Goal: Task Accomplishment & Management: Manage account settings

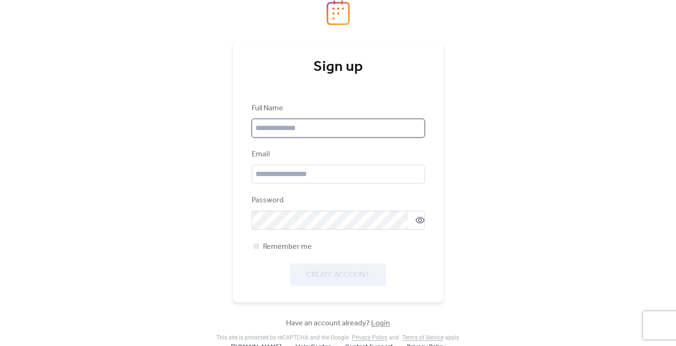
click at [337, 131] on input "text" at bounding box center [338, 128] width 173 height 19
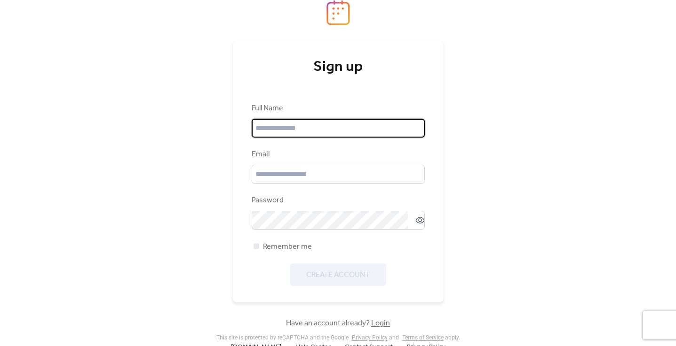
type input "**********"
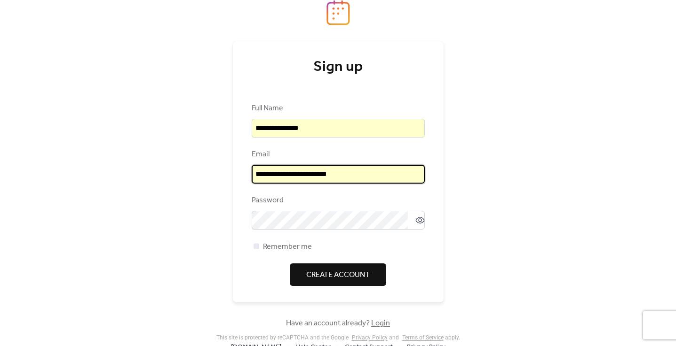
click at [313, 175] on input "**********" at bounding box center [338, 174] width 173 height 19
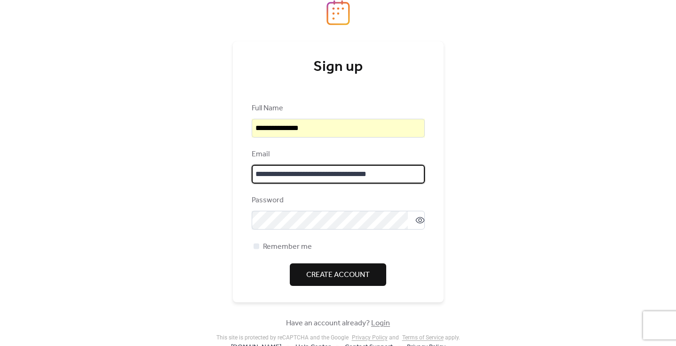
type input "**********"
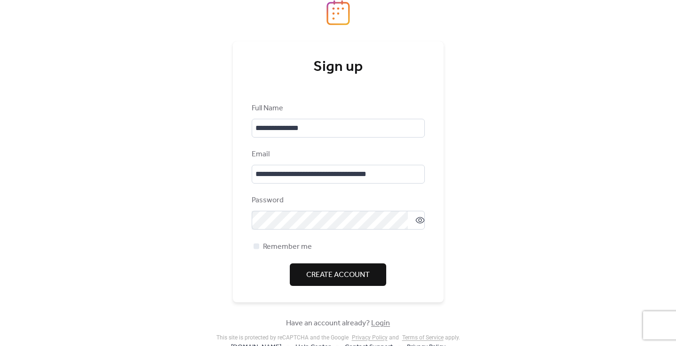
click at [343, 275] on span "Create Account" at bounding box center [337, 275] width 63 height 11
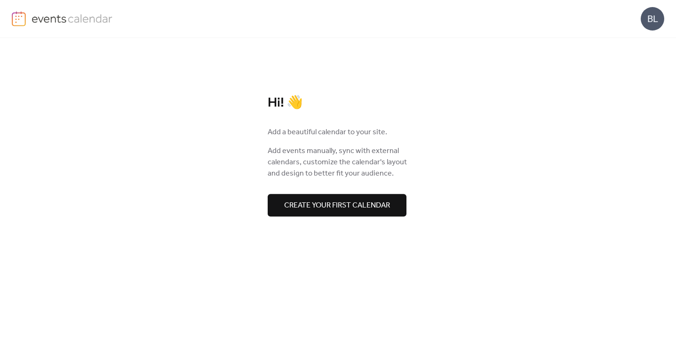
click at [355, 202] on span "Create your first calendar" at bounding box center [337, 205] width 106 height 11
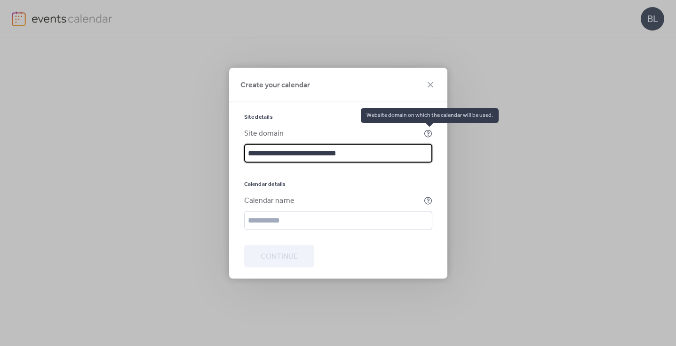
type input "**********"
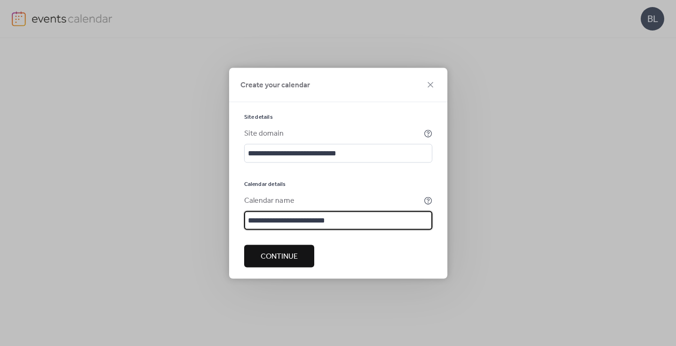
type input "**********"
click at [276, 261] on span "Continue" at bounding box center [278, 256] width 37 height 11
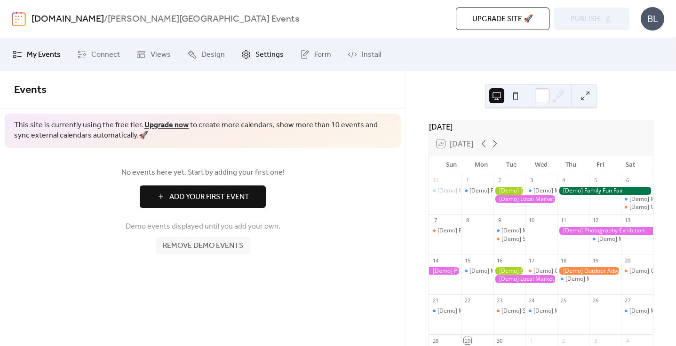
click at [260, 57] on span "Settings" at bounding box center [269, 54] width 28 height 11
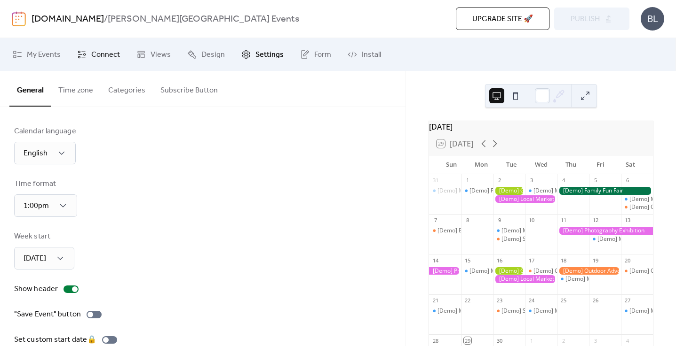
click at [102, 58] on span "Connect" at bounding box center [105, 54] width 29 height 11
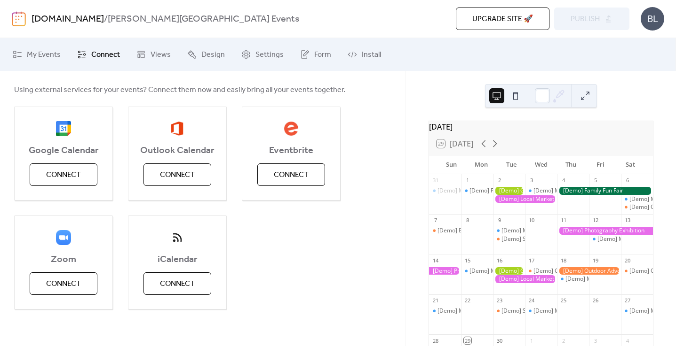
scroll to position [84, 0]
click at [306, 175] on span "Connect" at bounding box center [291, 174] width 35 height 11
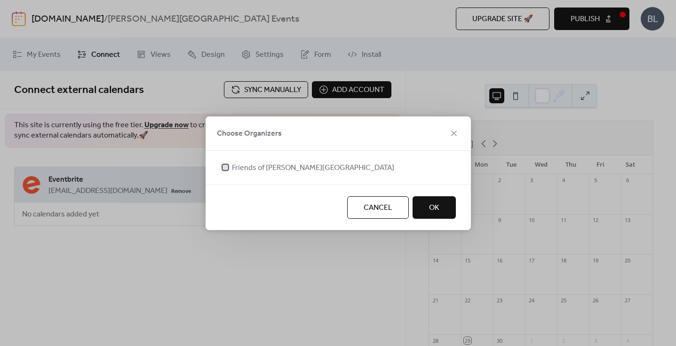
click at [270, 165] on span "Friends of Tompkins Square Park" at bounding box center [313, 168] width 162 height 11
click at [429, 208] on span "OK" at bounding box center [434, 208] width 10 height 11
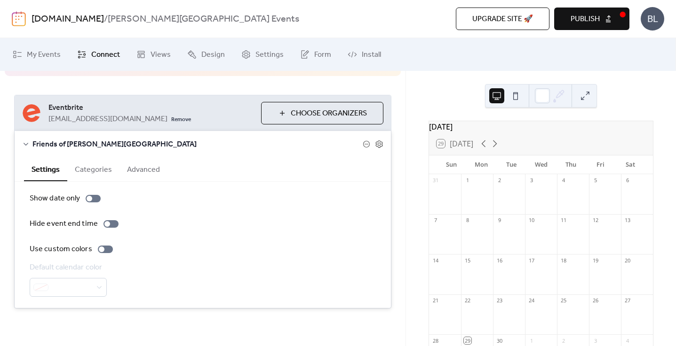
scroll to position [71, 0]
click at [94, 178] on button "Categories" at bounding box center [93, 169] width 52 height 23
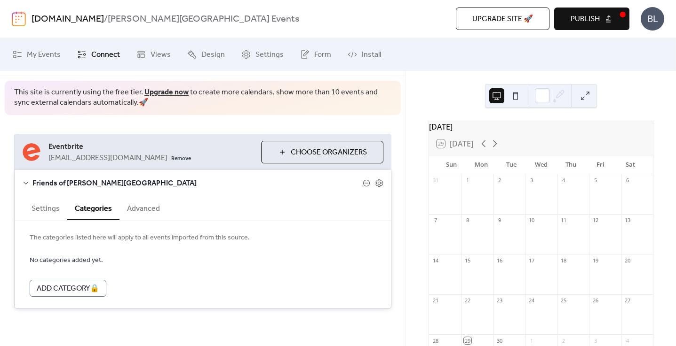
scroll to position [33, 0]
click at [49, 205] on button "Settings" at bounding box center [45, 208] width 43 height 23
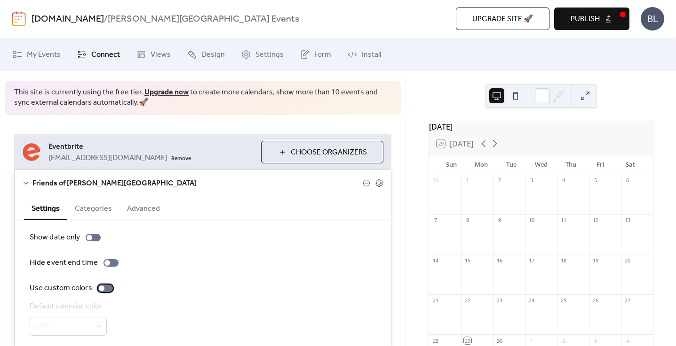
click at [105, 286] on div at bounding box center [105, 289] width 15 height 8
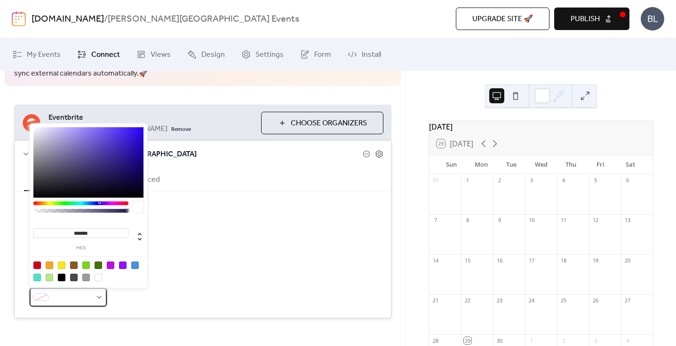
click at [98, 295] on div at bounding box center [68, 297] width 77 height 19
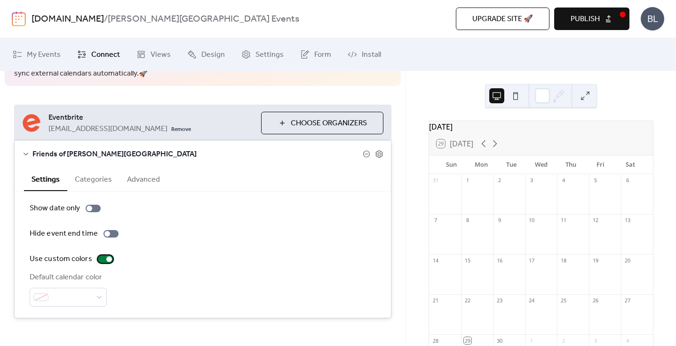
click at [101, 258] on div at bounding box center [105, 260] width 15 height 8
click at [91, 177] on button "Categories" at bounding box center [93, 178] width 52 height 23
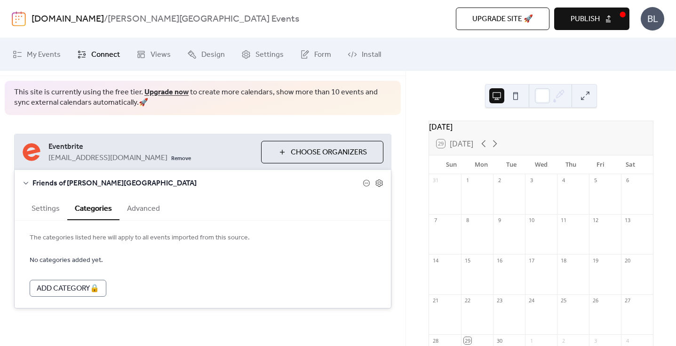
click at [136, 213] on button "Advanced" at bounding box center [143, 208] width 48 height 23
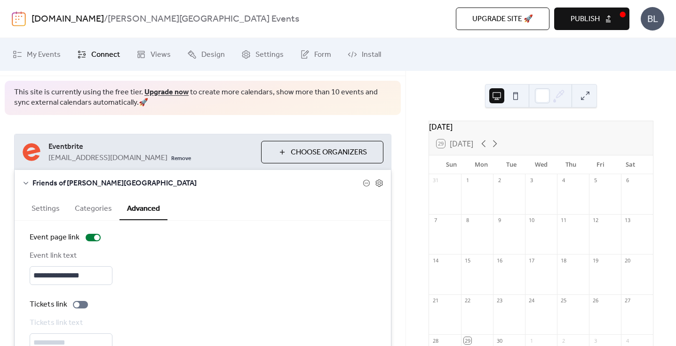
scroll to position [88, 0]
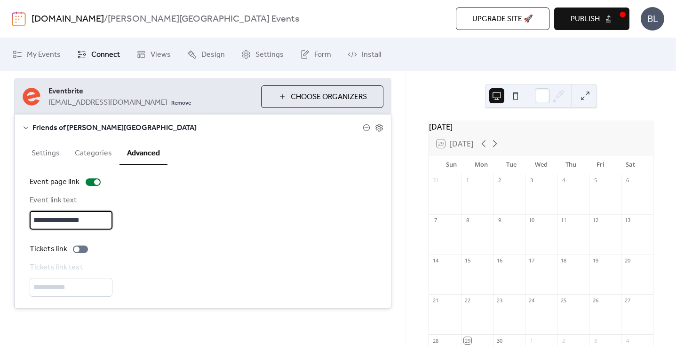
click at [104, 221] on input "**********" at bounding box center [71, 220] width 83 height 19
type input "********"
click at [46, 152] on button "Settings" at bounding box center [45, 152] width 43 height 23
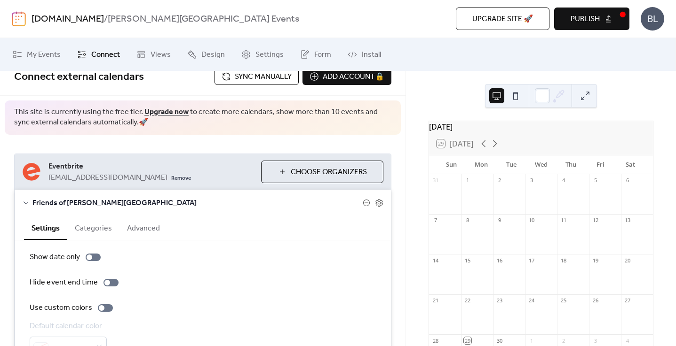
scroll to position [0, 0]
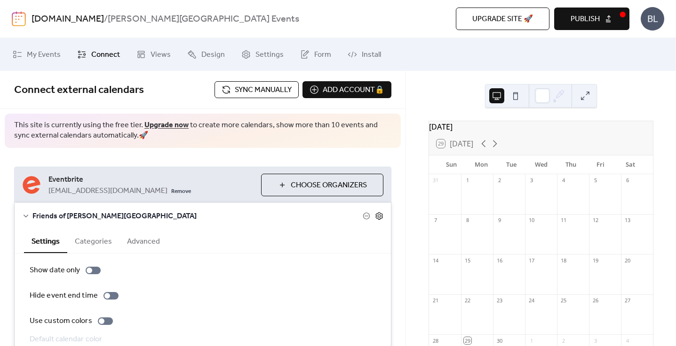
click at [378, 216] on icon at bounding box center [379, 217] width 7 height 8
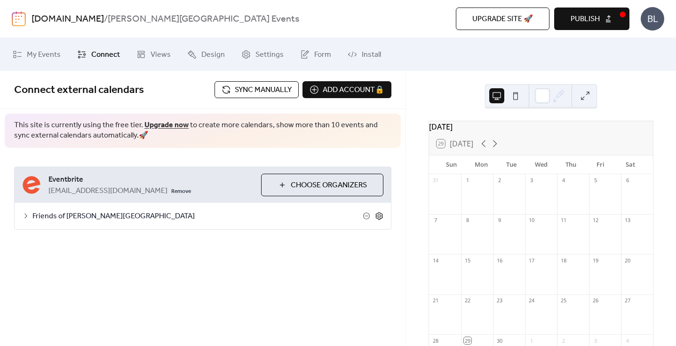
click at [378, 216] on icon at bounding box center [379, 216] width 8 height 8
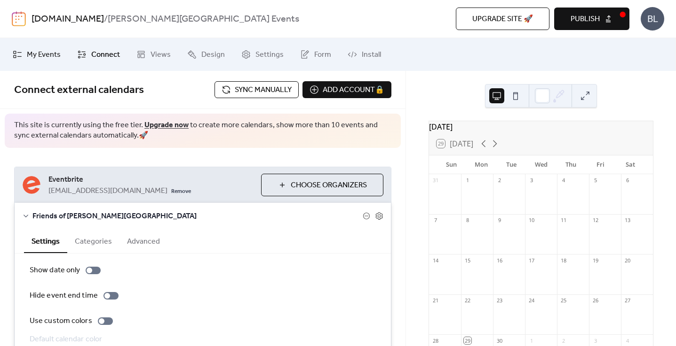
click at [47, 53] on span "My Events" at bounding box center [44, 54] width 34 height 11
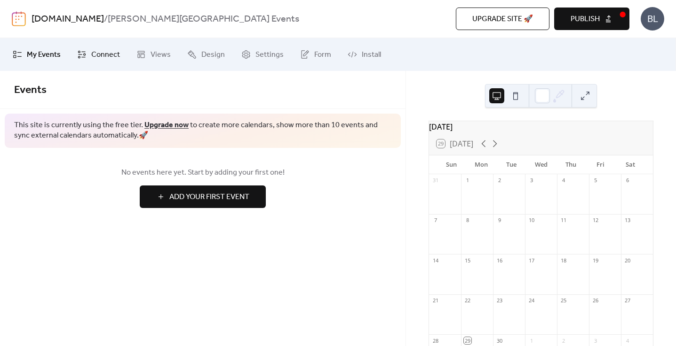
click at [94, 59] on span "Connect" at bounding box center [105, 54] width 29 height 11
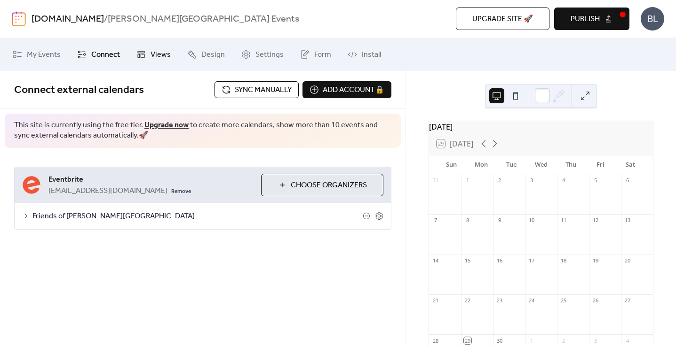
click at [158, 53] on span "Views" at bounding box center [160, 54] width 20 height 11
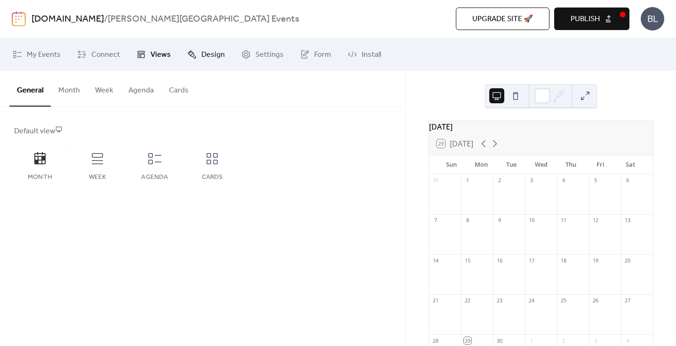
click at [203, 57] on span "Design" at bounding box center [213, 54] width 24 height 11
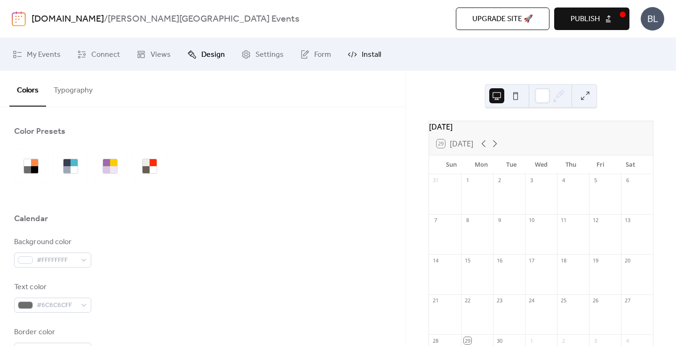
click at [362, 60] on span "Install" at bounding box center [371, 54] width 19 height 11
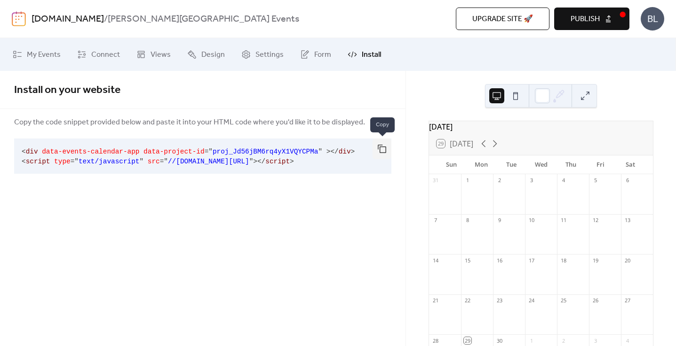
click at [381, 150] on button "button" at bounding box center [381, 149] width 19 height 21
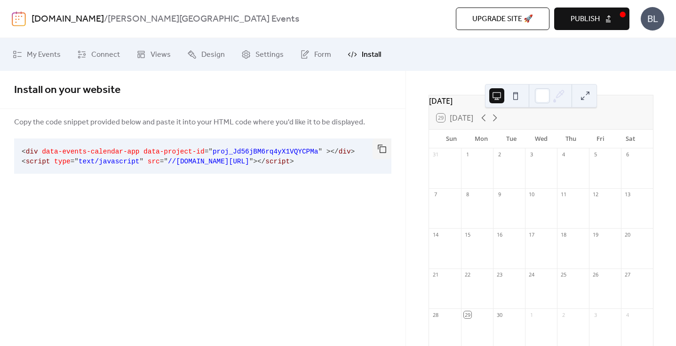
scroll to position [12, 0]
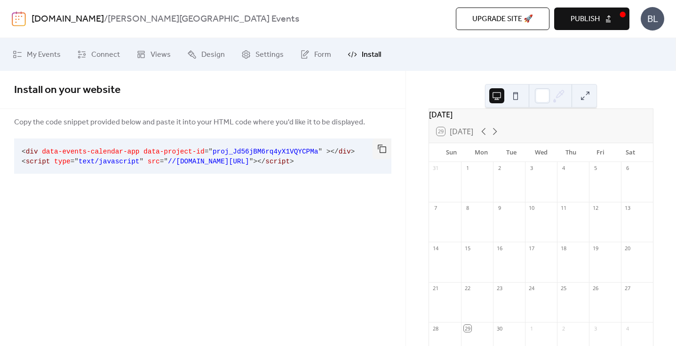
click at [512, 96] on button at bounding box center [515, 95] width 15 height 15
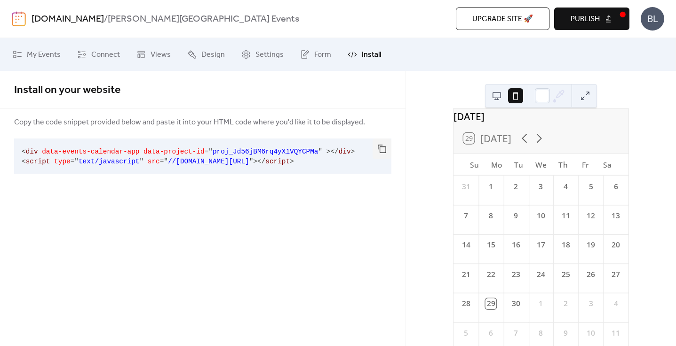
click at [501, 95] on button at bounding box center [496, 95] width 15 height 15
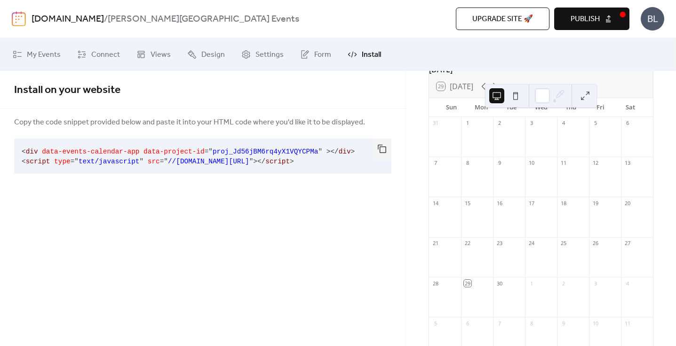
scroll to position [55, 0]
click at [314, 53] on span "Form" at bounding box center [322, 54] width 17 height 11
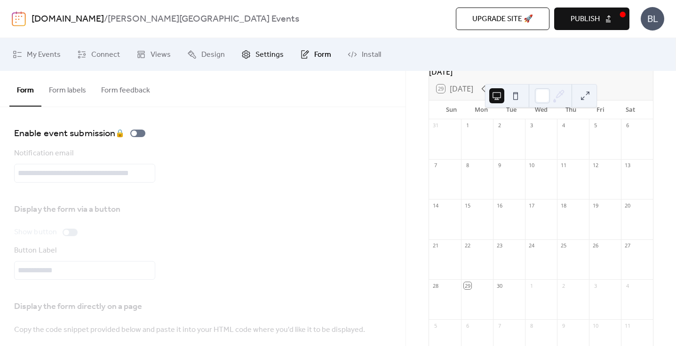
click at [272, 57] on span "Settings" at bounding box center [269, 54] width 28 height 11
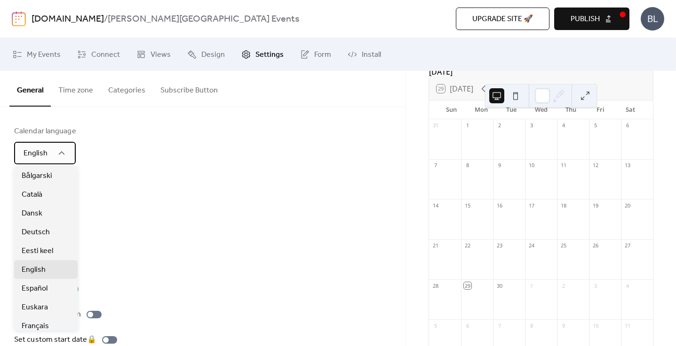
click at [62, 151] on icon at bounding box center [61, 153] width 9 height 9
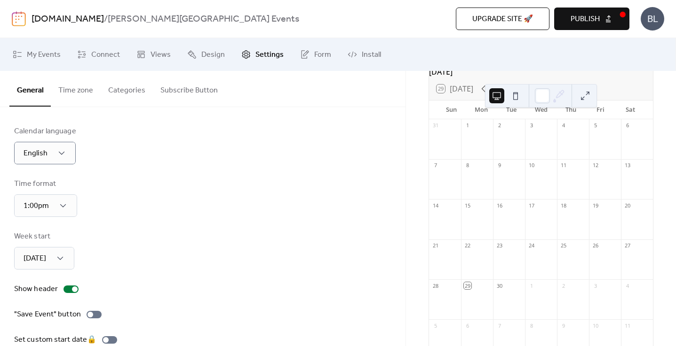
click at [147, 181] on div "Time format 1:00pm" at bounding box center [202, 198] width 377 height 39
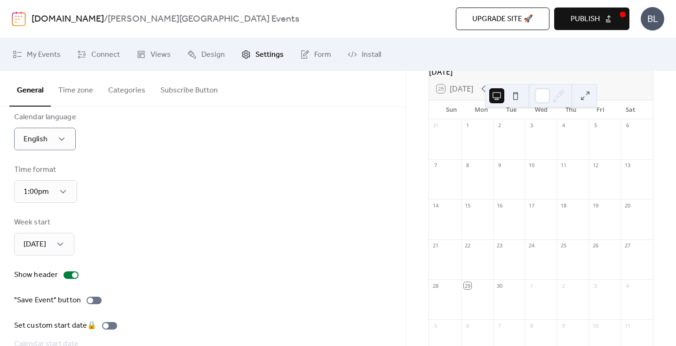
scroll to position [17, 0]
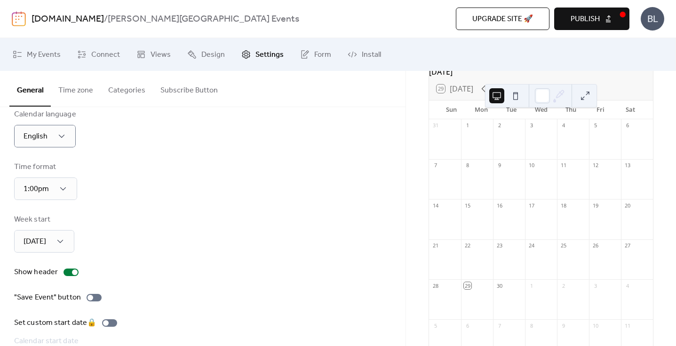
click at [73, 97] on button "Time zone" at bounding box center [76, 88] width 50 height 35
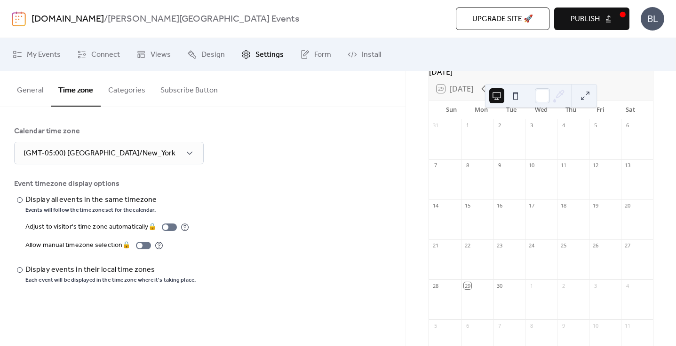
click at [126, 92] on button "Categories" at bounding box center [127, 88] width 52 height 35
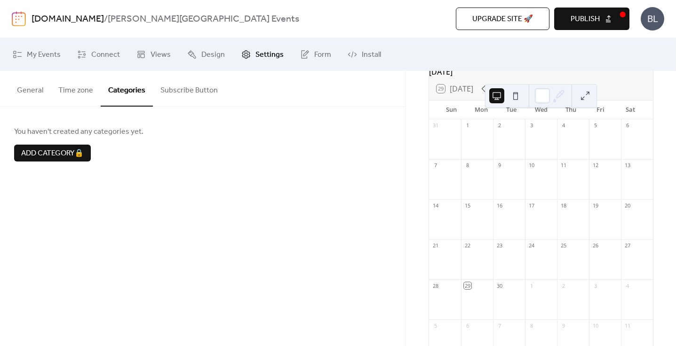
click at [167, 99] on button "Subscribe Button" at bounding box center [189, 88] width 72 height 35
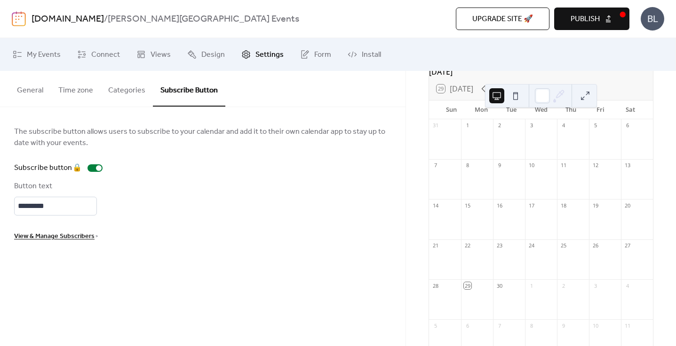
click at [30, 87] on button "General" at bounding box center [29, 88] width 41 height 35
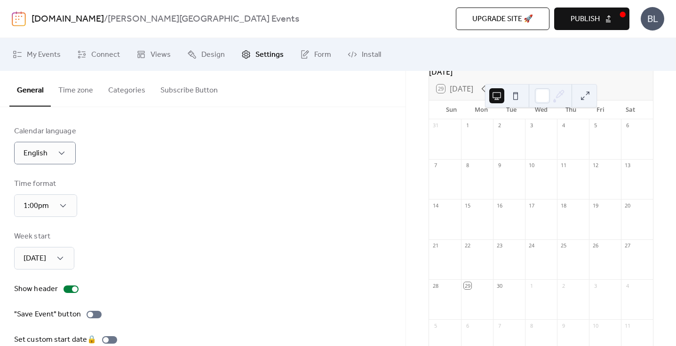
click at [175, 95] on button "Subscribe Button" at bounding box center [189, 88] width 72 height 35
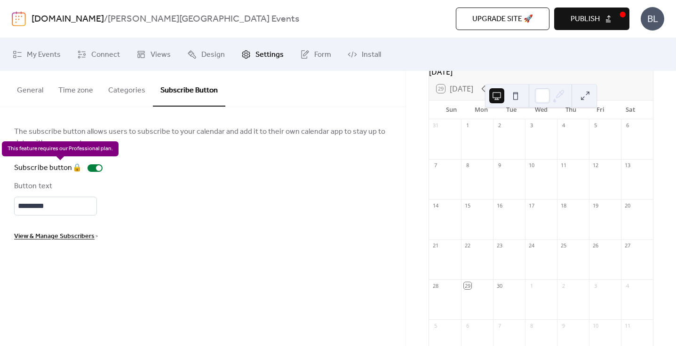
click at [91, 166] on div "Subscribe button 🔒" at bounding box center [60, 168] width 92 height 11
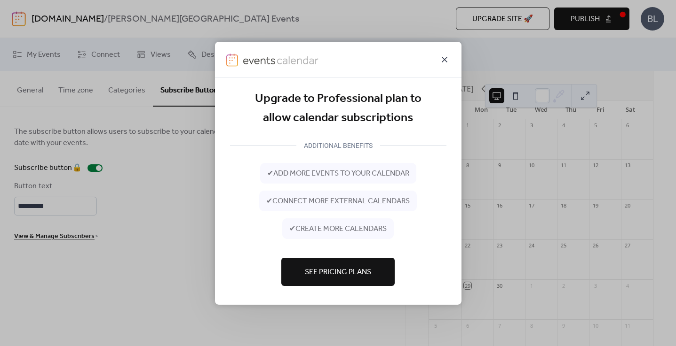
click at [447, 60] on icon at bounding box center [444, 59] width 11 height 11
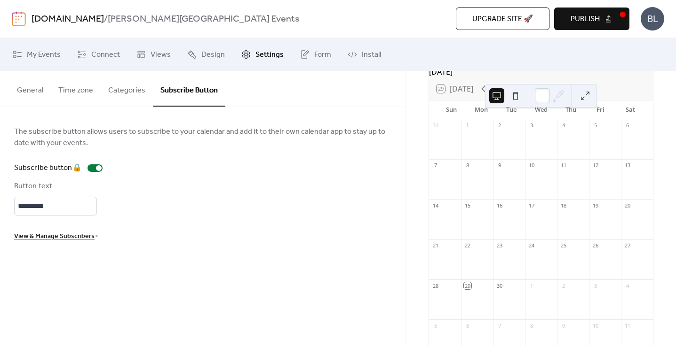
click at [16, 91] on button "General" at bounding box center [29, 88] width 41 height 35
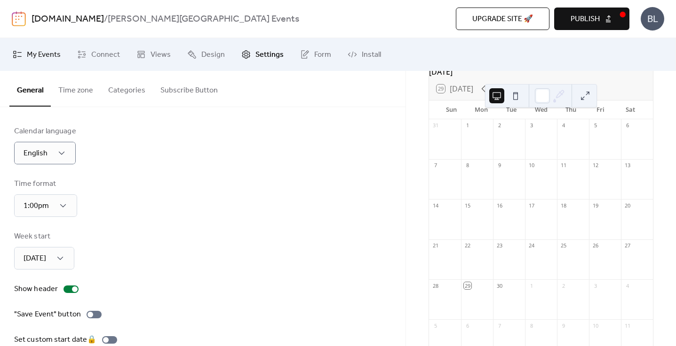
click at [46, 55] on span "My Events" at bounding box center [44, 54] width 34 height 11
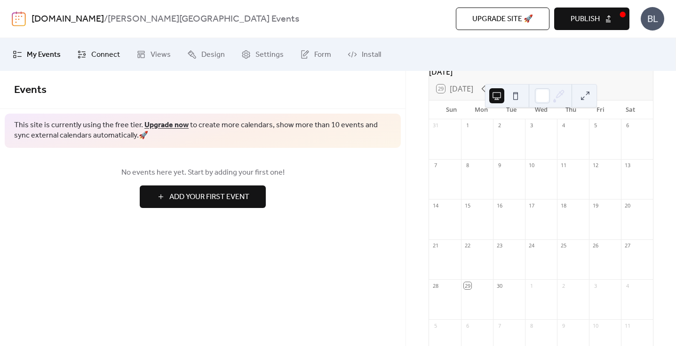
click at [94, 56] on span "Connect" at bounding box center [105, 54] width 29 height 11
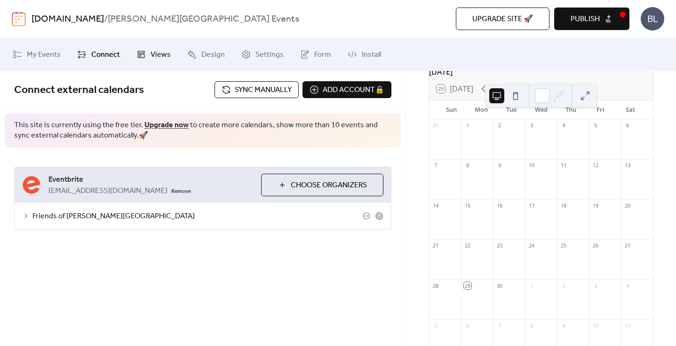
click at [152, 54] on span "Views" at bounding box center [160, 54] width 20 height 11
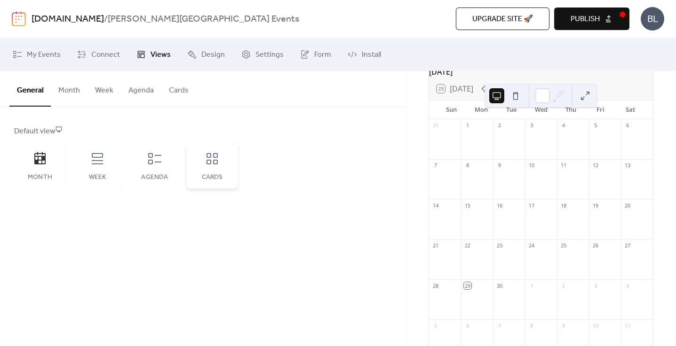
click at [217, 164] on icon at bounding box center [211, 158] width 11 height 11
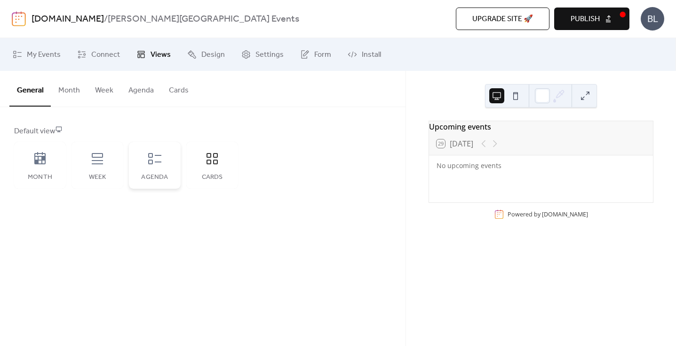
click at [175, 163] on div "Agenda" at bounding box center [155, 165] width 52 height 47
click at [206, 164] on icon at bounding box center [212, 158] width 15 height 15
